Goal: Communication & Community: Answer question/provide support

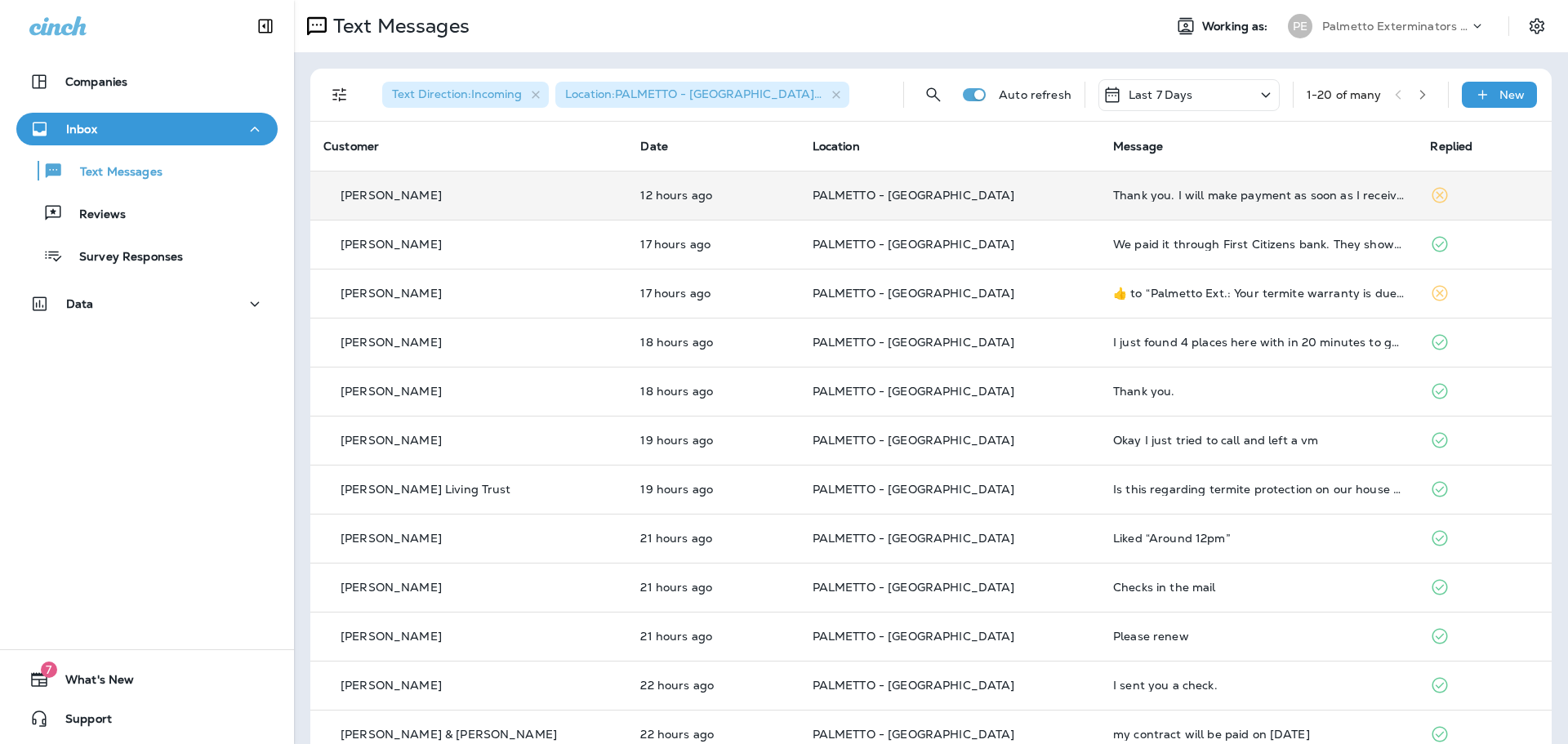
click at [1022, 197] on p "PALMETTO - [GEOGRAPHIC_DATA]" at bounding box center [950, 196] width 274 height 13
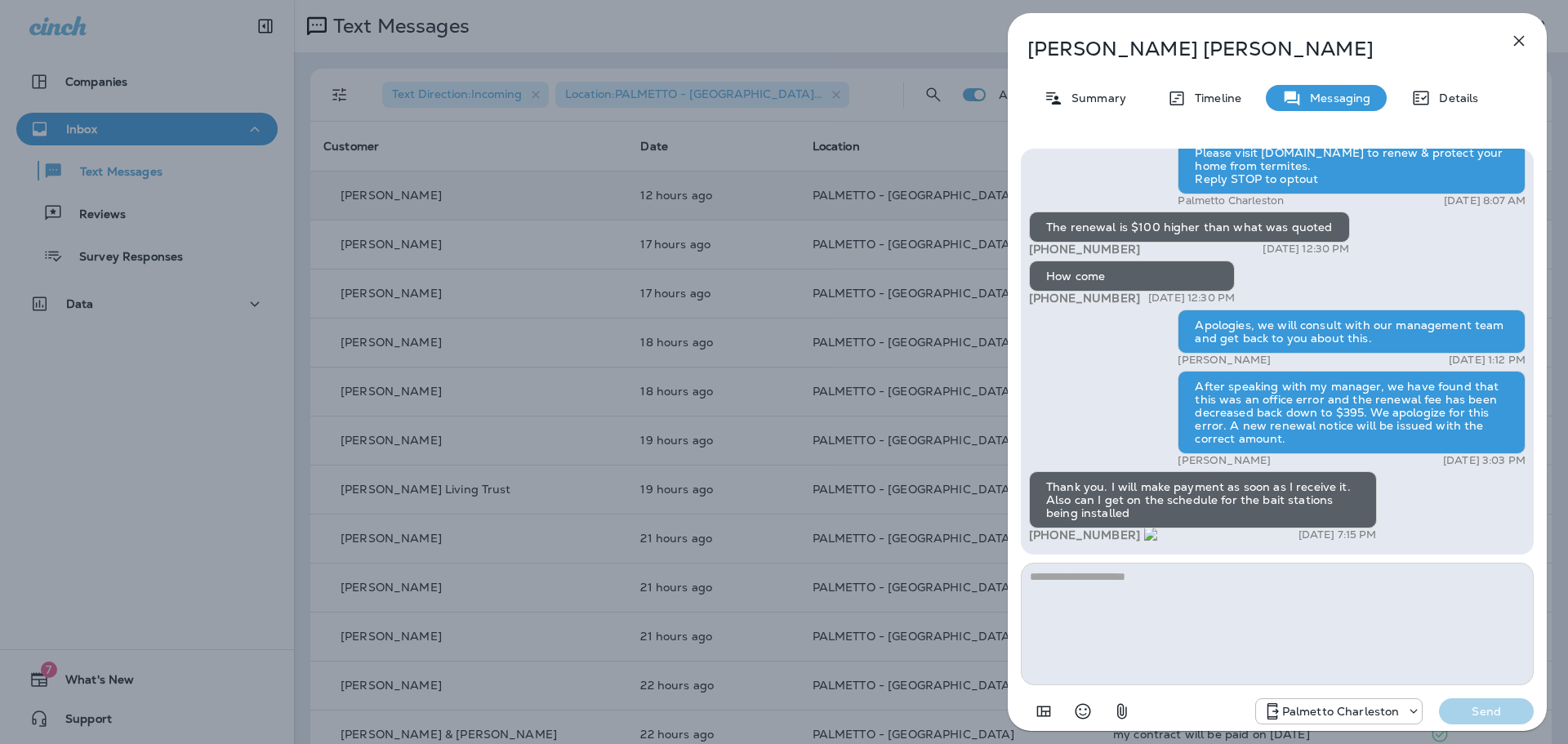
drag, startPoint x: 1134, startPoint y: 532, endPoint x: 1050, endPoint y: 536, distance: 84.1
click at [1050, 536] on div "+1 (703) 343-5205 [DATE] 7:15 PM" at bounding box center [1202, 536] width 348 height 13
copy span "703) 343-5205"
click at [1154, 599] on textarea at bounding box center [1277, 624] width 513 height 122
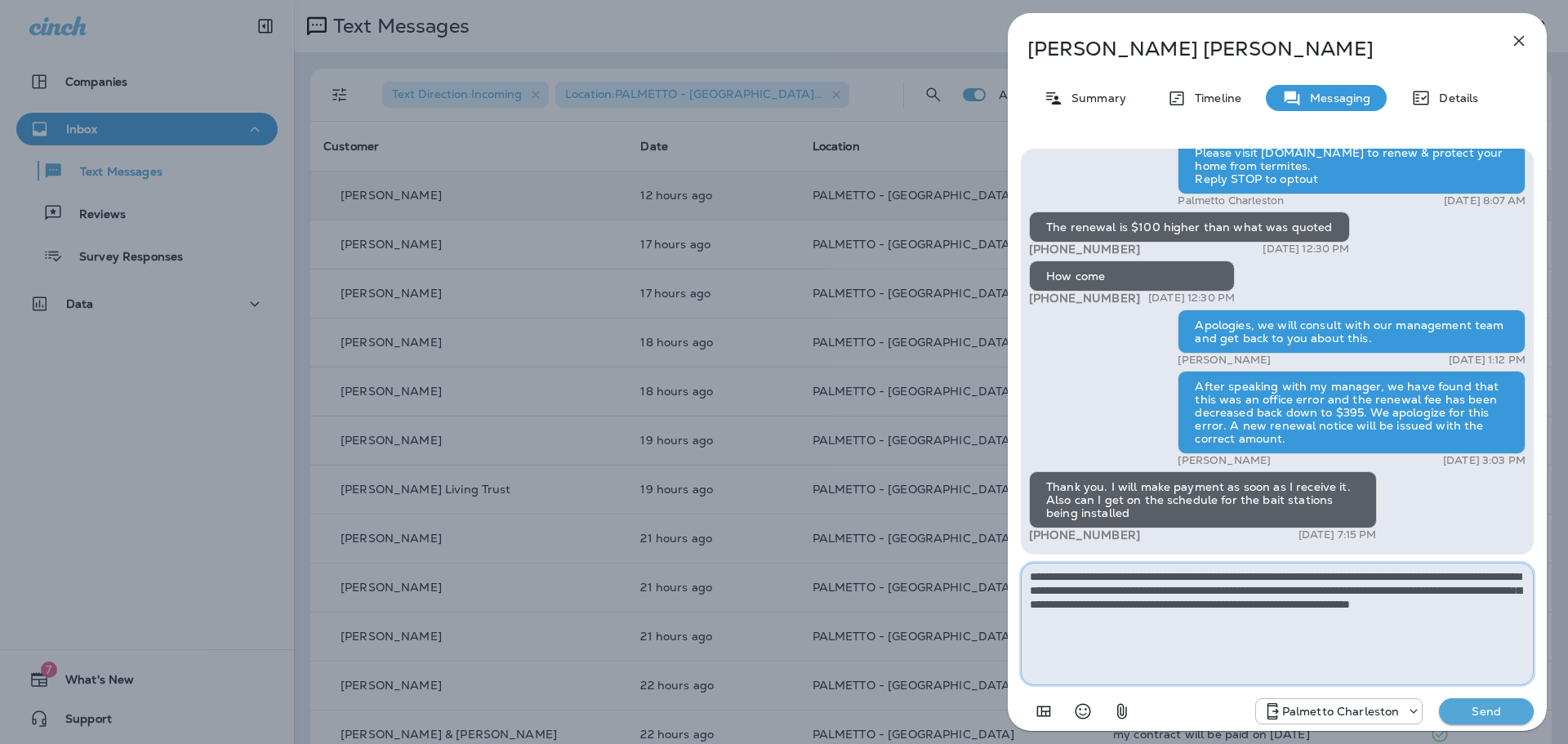
type textarea "**********"
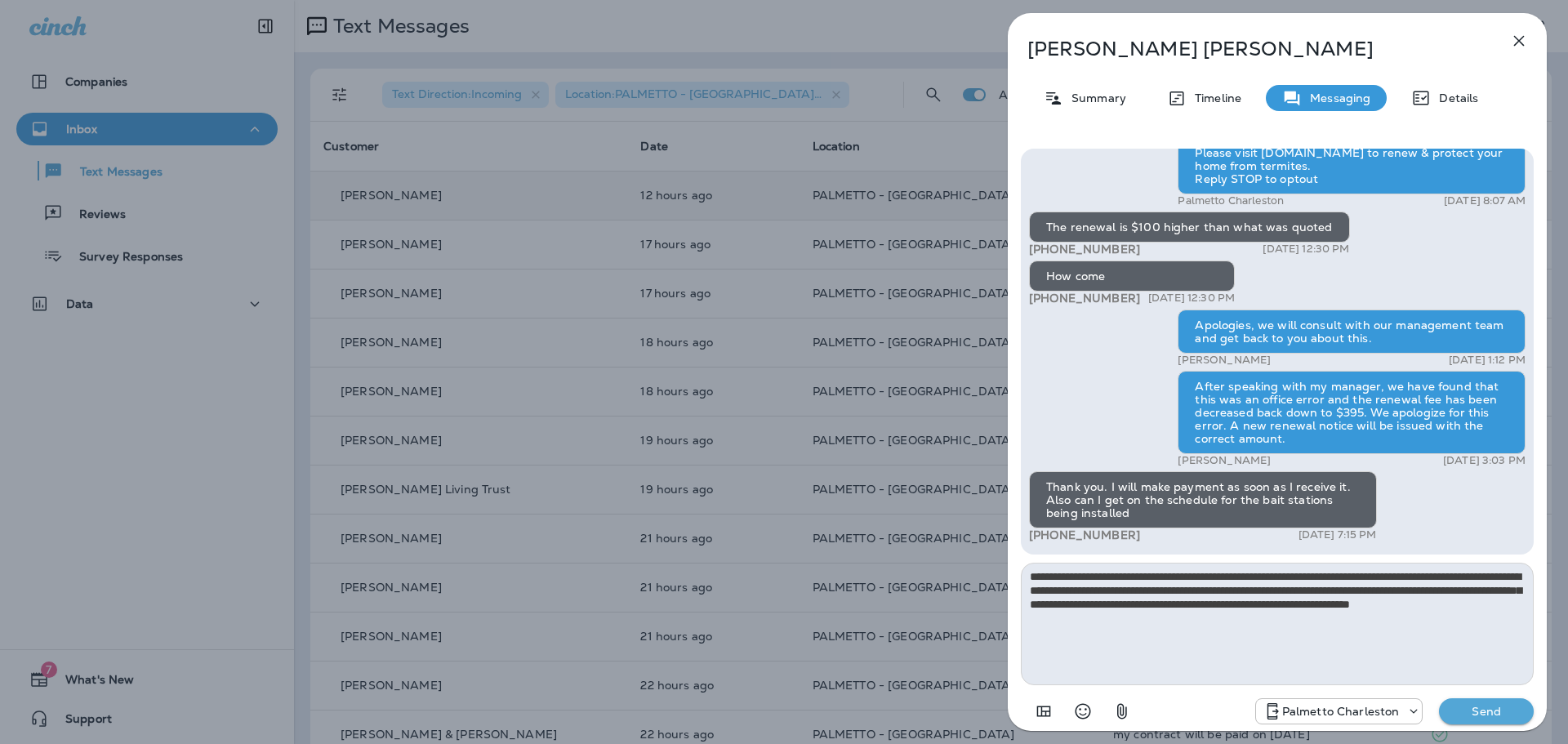
click at [1479, 710] on p "Send" at bounding box center [1486, 711] width 68 height 14
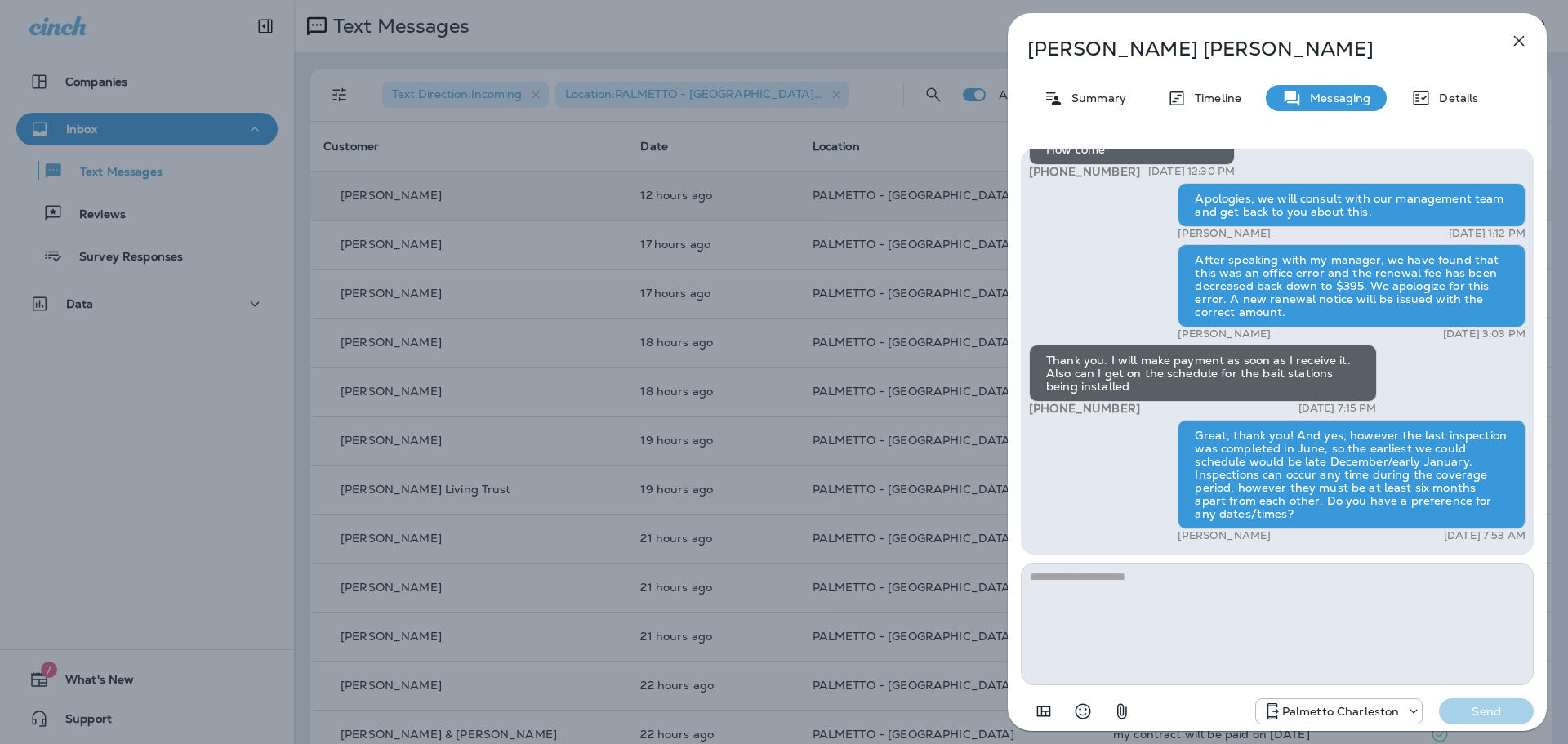
click at [1523, 41] on icon "button" at bounding box center [1519, 40] width 19 height 19
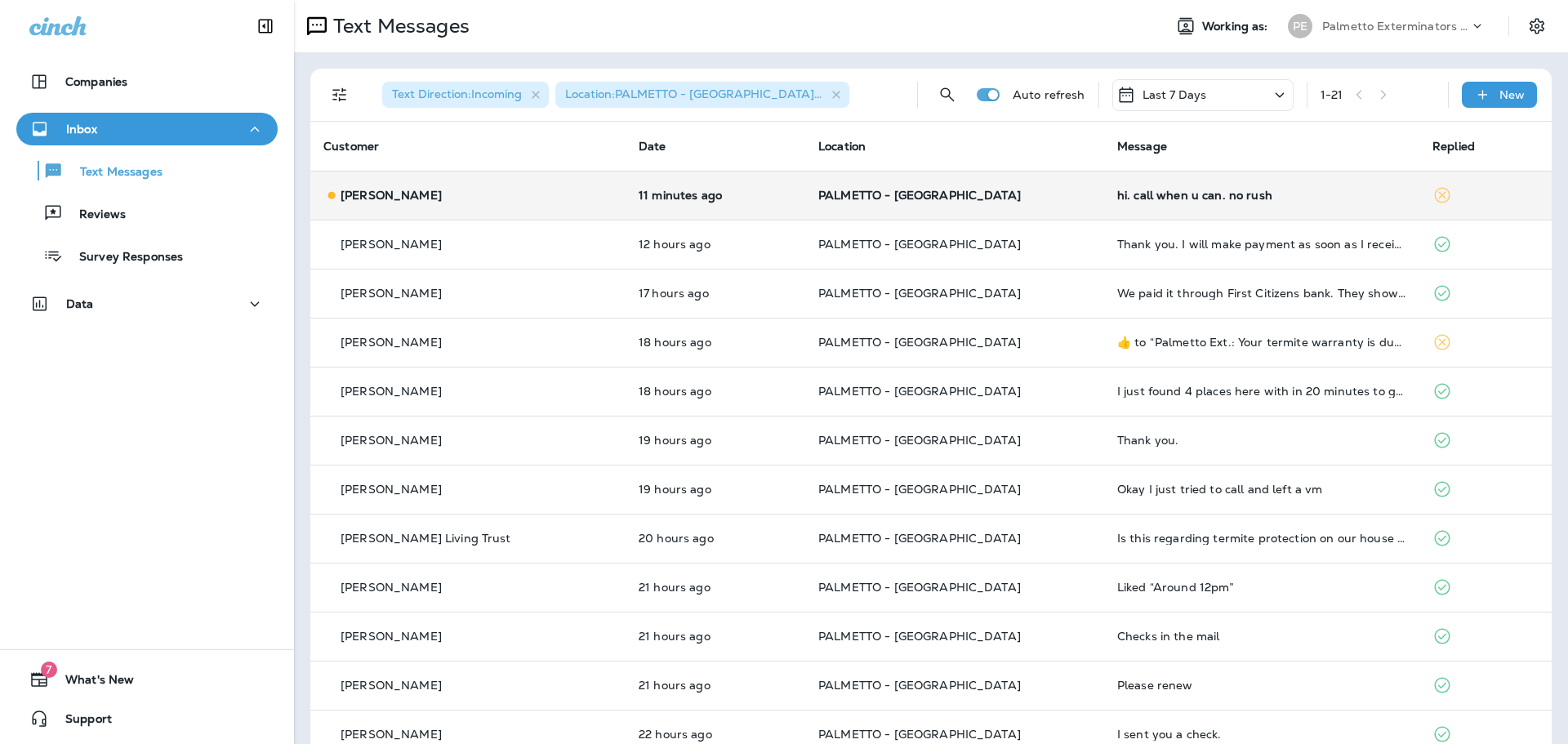
click at [497, 201] on div "Donna Hood" at bounding box center [468, 196] width 289 height 17
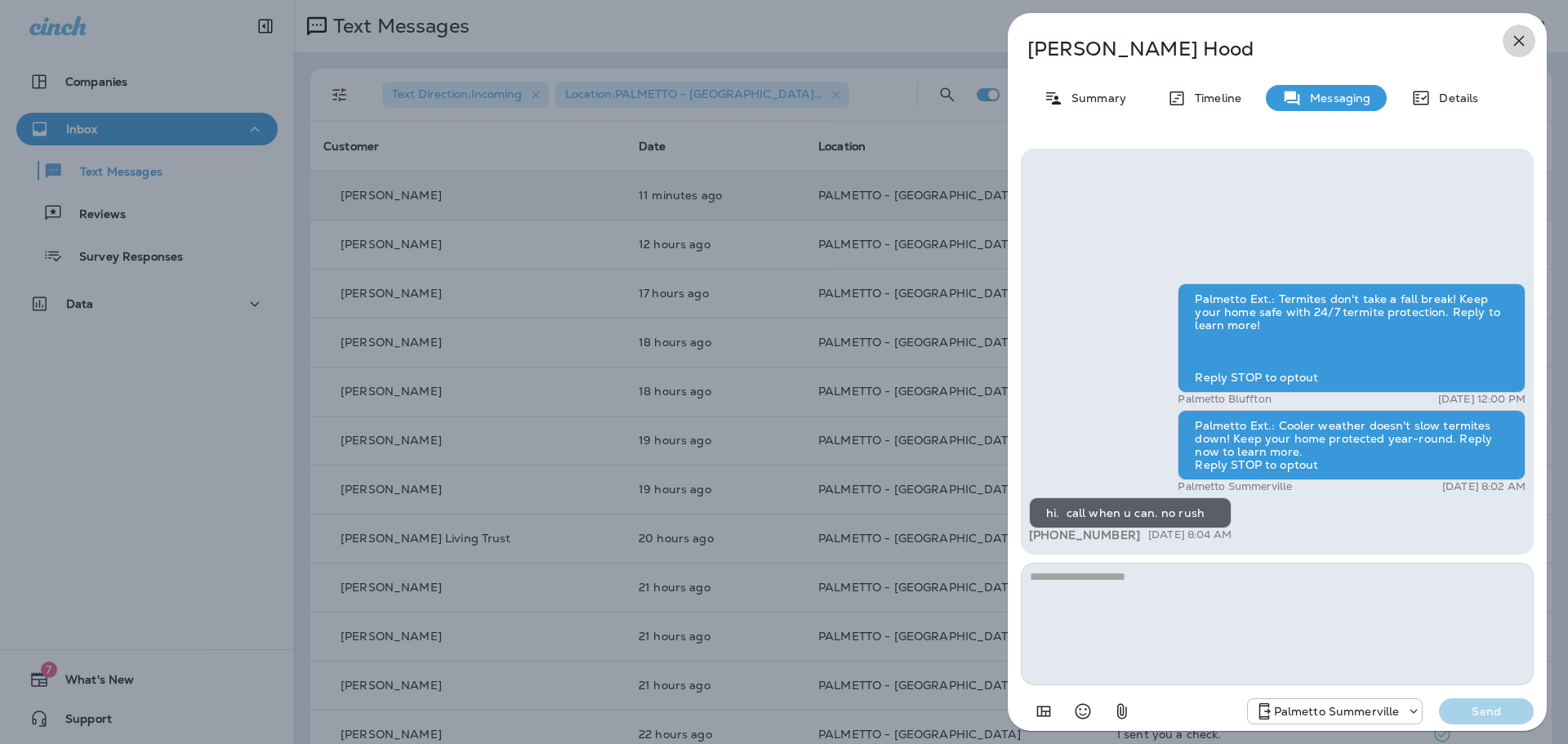
click at [1520, 34] on icon "button" at bounding box center [1519, 40] width 19 height 19
